Goal: Transaction & Acquisition: Purchase product/service

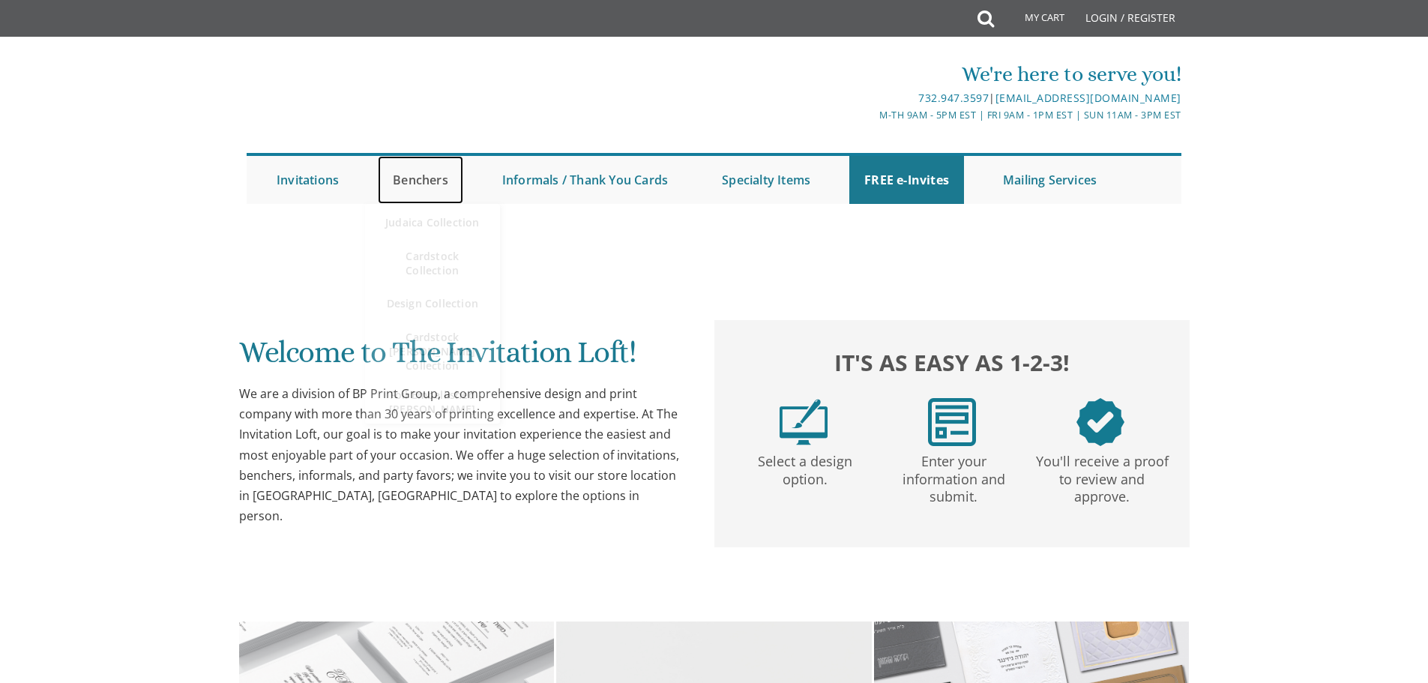
click at [439, 175] on link "Benchers" at bounding box center [420, 180] width 85 height 48
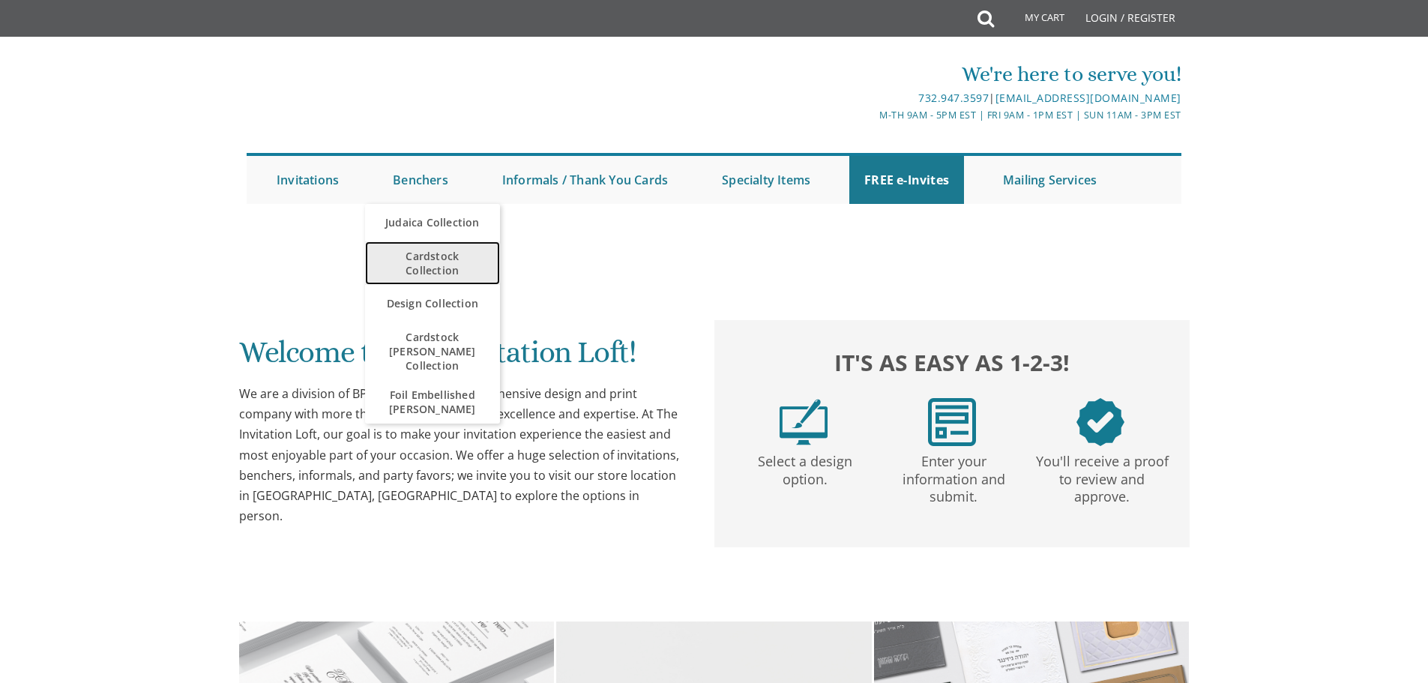
click at [424, 268] on span "Cardstock Collection" at bounding box center [432, 262] width 105 height 43
click at [438, 256] on span "Cardstock Collection" at bounding box center [432, 262] width 105 height 43
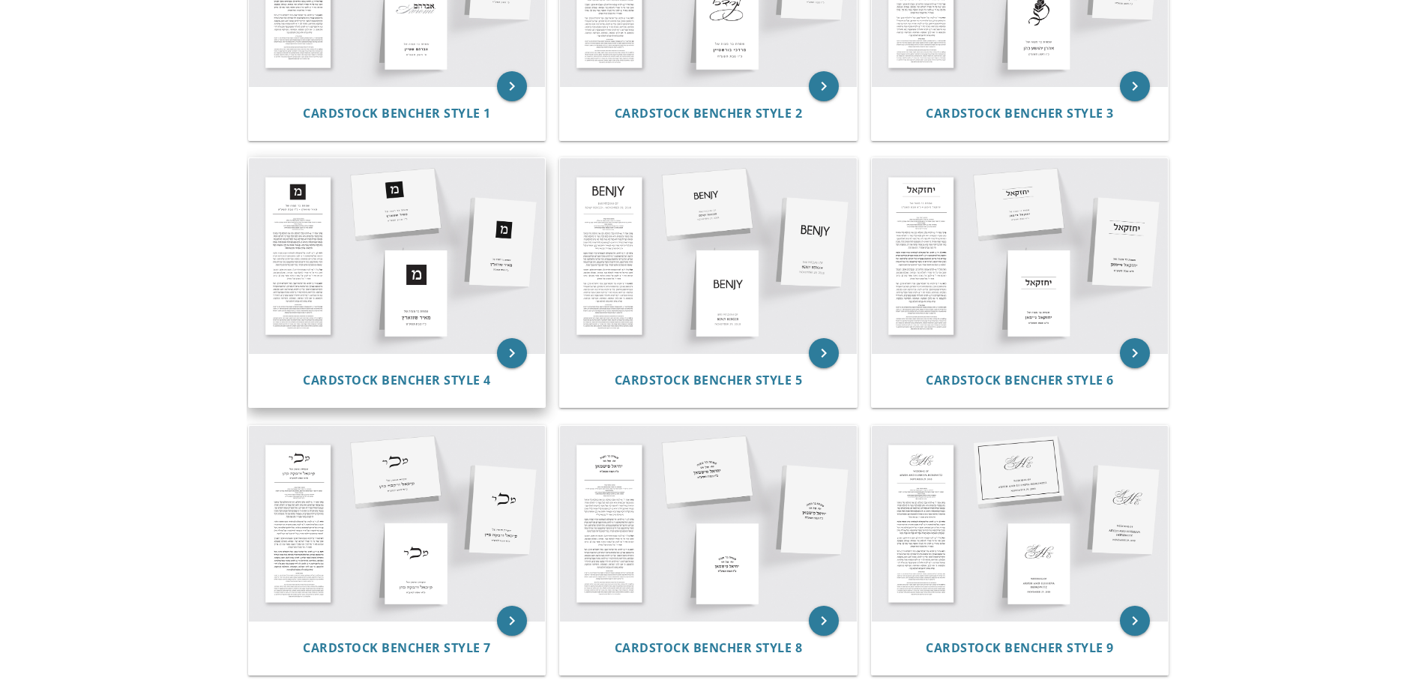
scroll to position [300, 0]
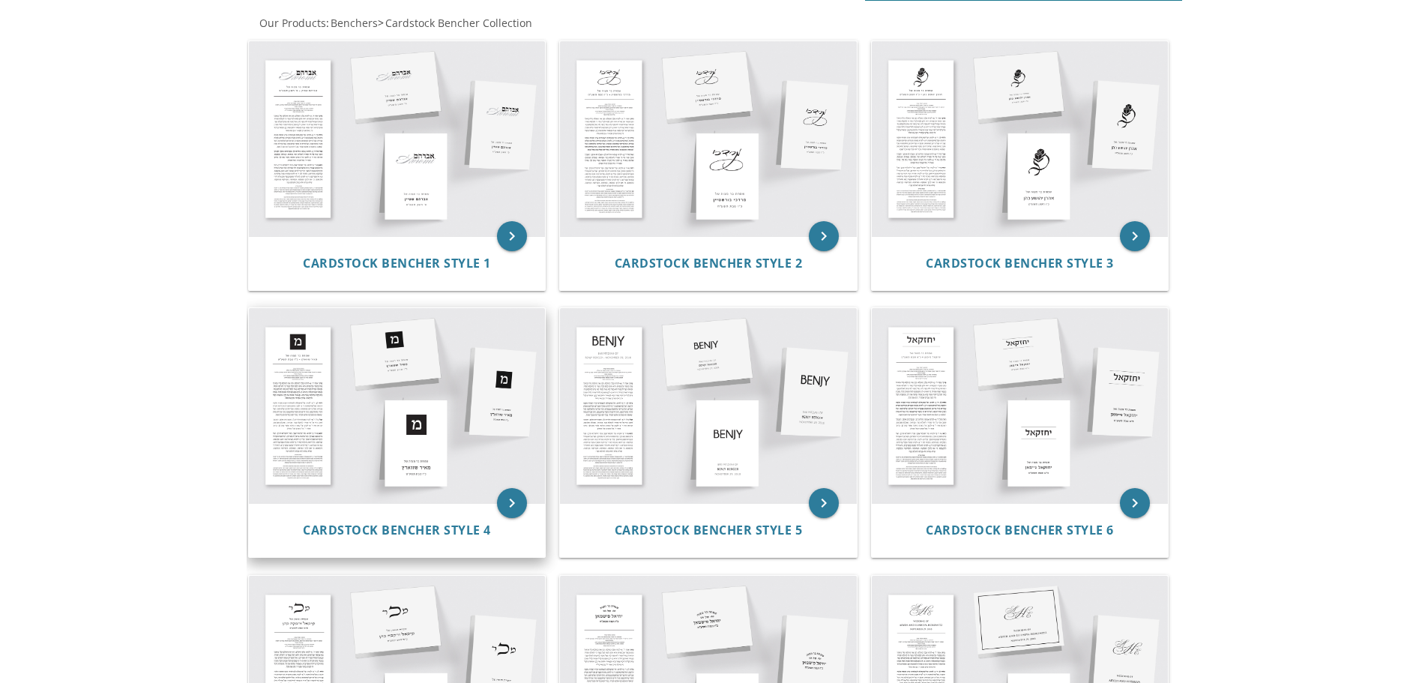
click at [378, 429] on img at bounding box center [397, 405] width 297 height 195
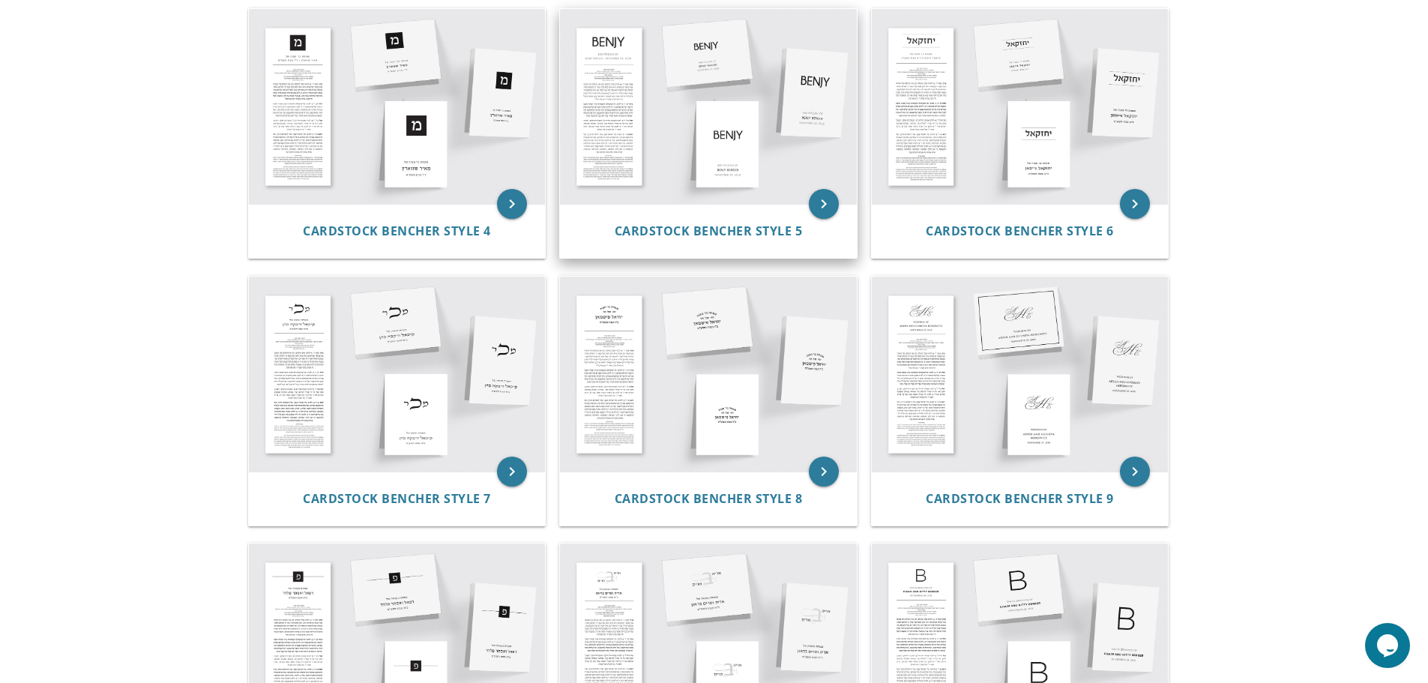
scroll to position [599, 0]
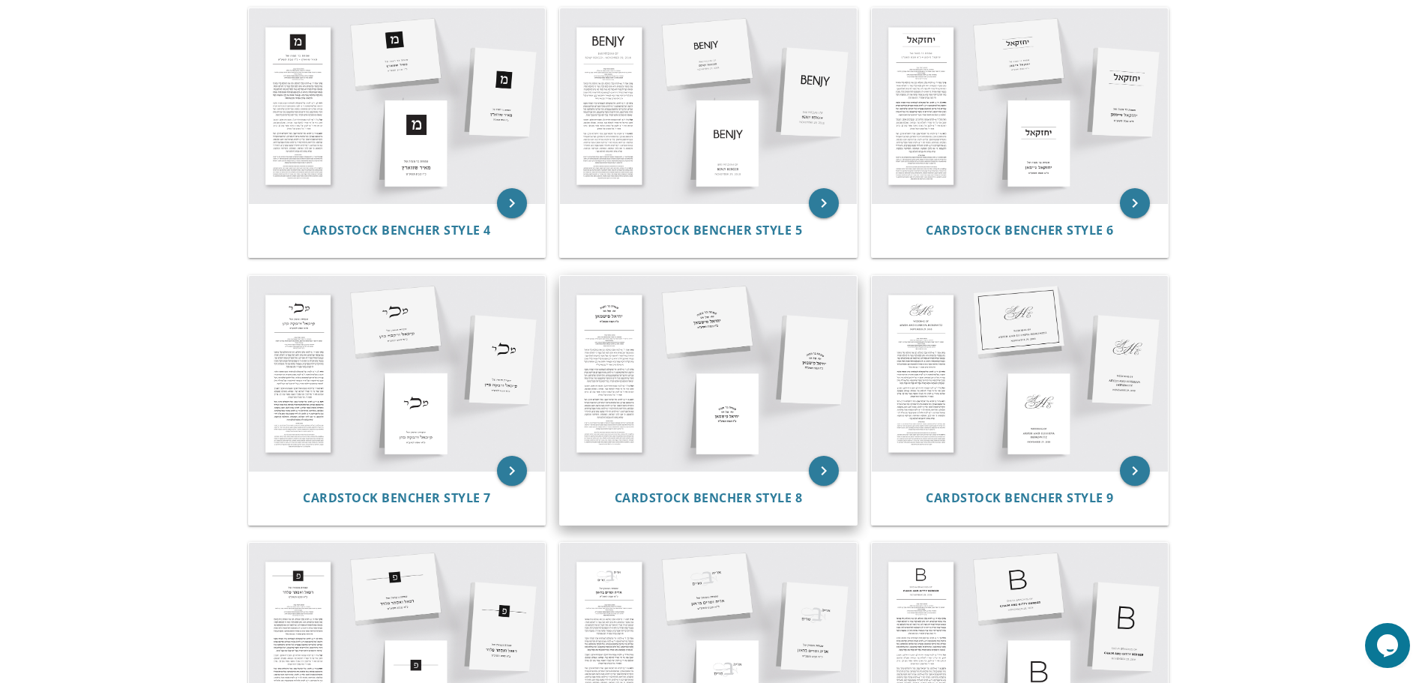
click at [735, 416] on img at bounding box center [708, 373] width 297 height 195
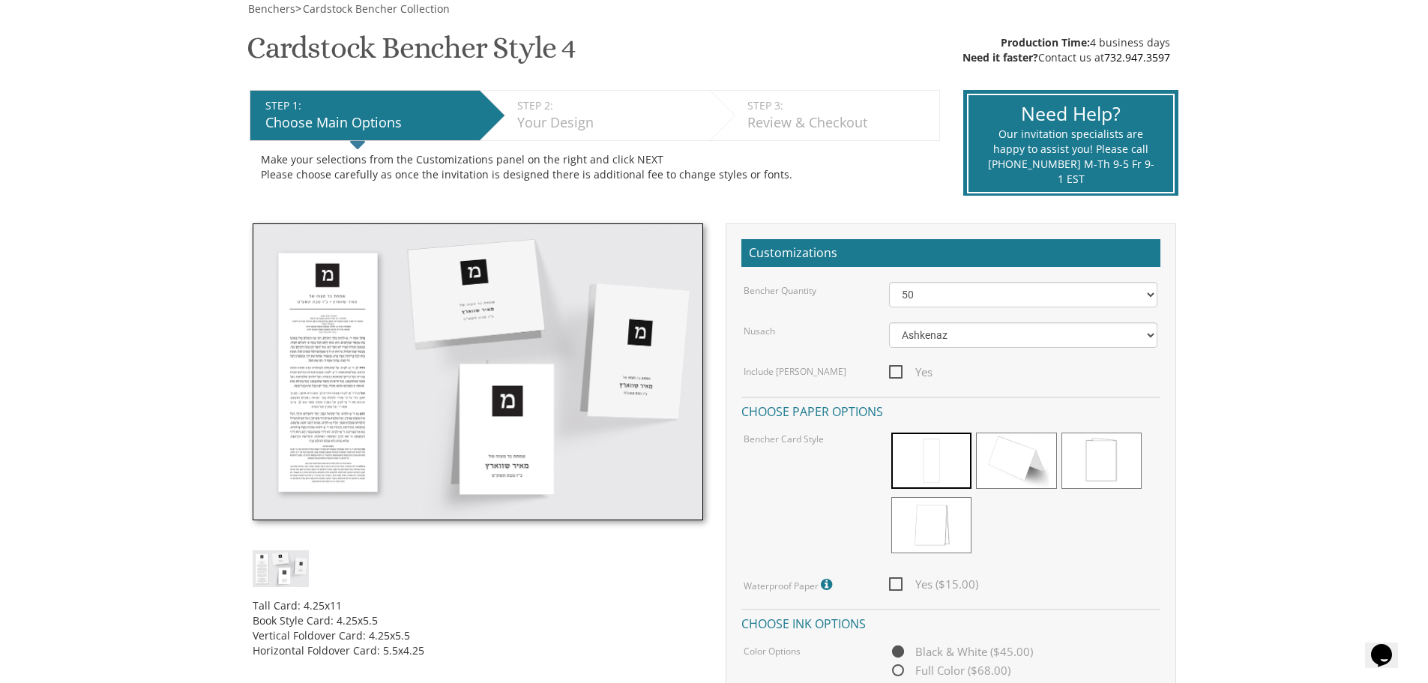
scroll to position [150, 0]
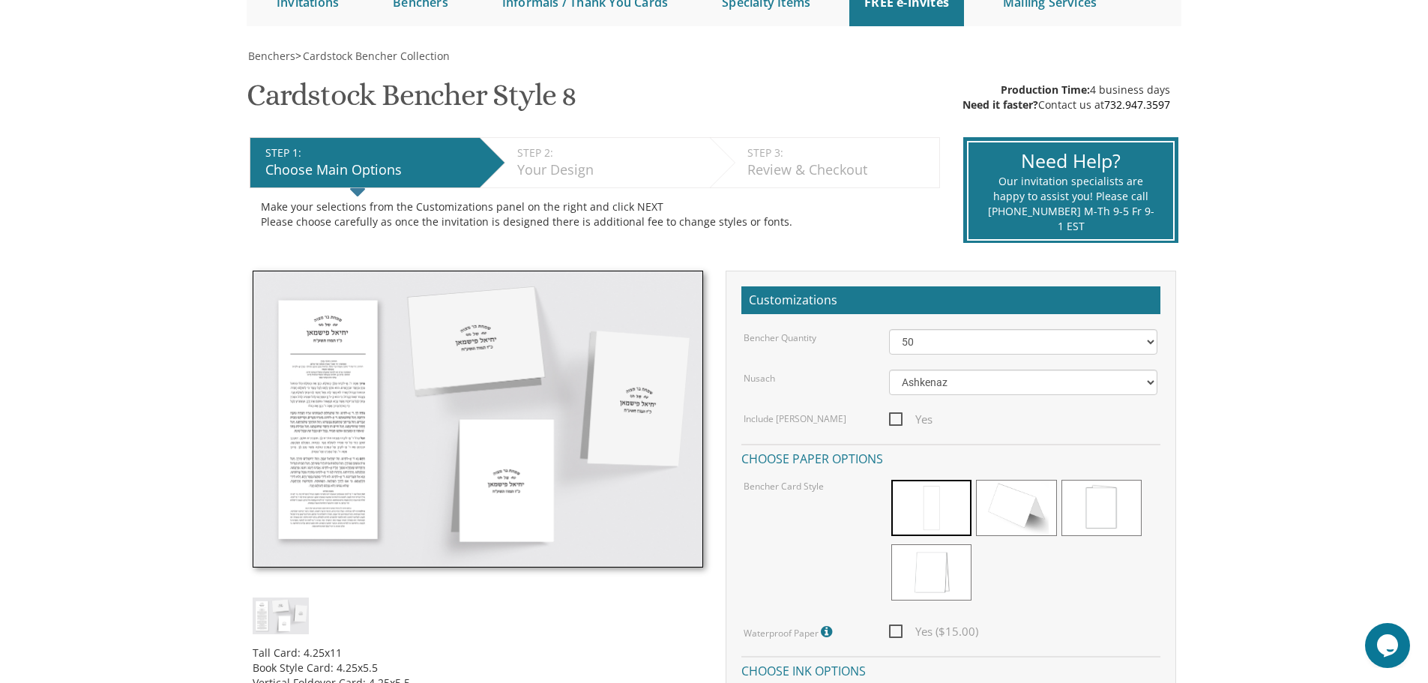
scroll to position [225, 0]
